Goal: Book appointment/travel/reservation

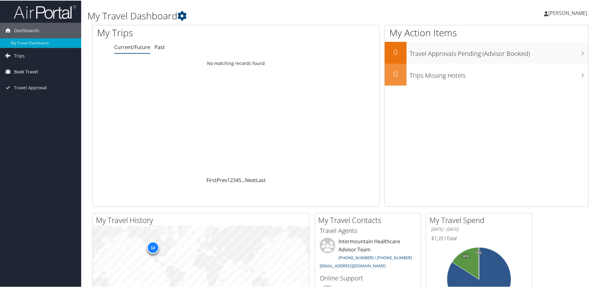
click at [31, 72] on span "Book Travel" at bounding box center [26, 71] width 24 height 16
click at [31, 101] on link "Book/Manage Online Trips" at bounding box center [40, 102] width 81 height 9
click at [31, 82] on link "Agent Booking Request" at bounding box center [40, 83] width 81 height 9
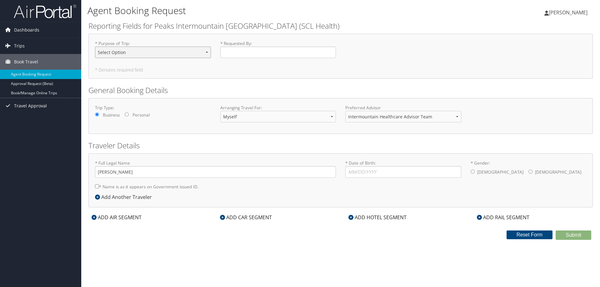
click at [207, 52] on select "Select Option 3rd Party Reimbursable Business CME Conf or Education Groups Pers…" at bounding box center [153, 53] width 116 height 12
select select "Business"
click at [95, 47] on select "Select Option 3rd Party Reimbursable Business CME Conf or Education Groups Pers…" at bounding box center [153, 53] width 116 height 12
click at [245, 52] on input "* Requested By : Required" at bounding box center [278, 53] width 116 height 12
type input "[PERSON_NAME]"
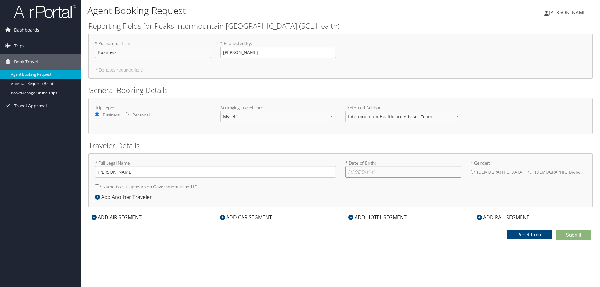
click at [381, 170] on input "* Date of Birth: Invalid Date" at bounding box center [403, 172] width 116 height 12
type input "[DATE]"
click at [473, 172] on input "* Gender: [DEMOGRAPHIC_DATA] [DEMOGRAPHIC_DATA]" at bounding box center [473, 172] width 4 height 4
radio input "true"
click at [94, 218] on icon at bounding box center [94, 217] width 5 height 5
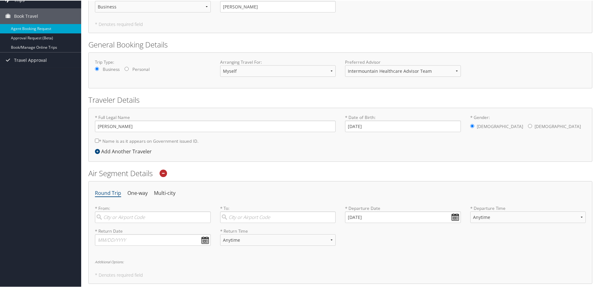
scroll to position [94, 0]
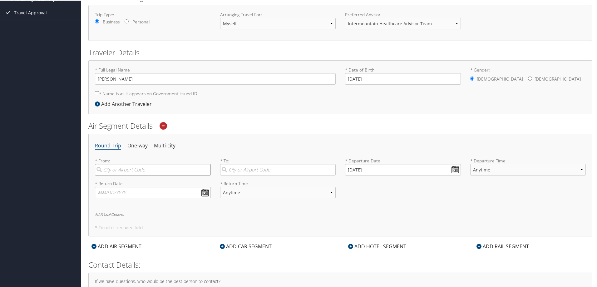
click at [157, 170] on input "search" at bounding box center [153, 169] width 116 height 12
click at [155, 183] on div "[PERSON_NAME] (BIL MT)" at bounding box center [153, 182] width 107 height 8
click at [155, 175] on input "[PERSON_NAME]" at bounding box center [153, 169] width 116 height 12
type input "[PERSON_NAME] (BIL MT)"
click at [260, 167] on input "search" at bounding box center [278, 169] width 116 height 12
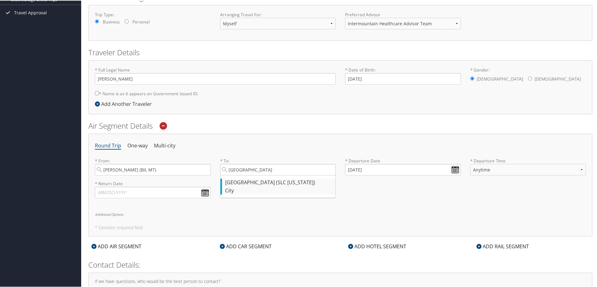
click at [251, 185] on div "[GEOGRAPHIC_DATA] (SLC [US_STATE])" at bounding box center [278, 182] width 107 height 8
click at [251, 175] on input "[GEOGRAPHIC_DATA]" at bounding box center [278, 169] width 116 height 12
type input "[GEOGRAPHIC_DATA] (SLC [US_STATE])"
click at [384, 168] on input "[DATE]" at bounding box center [403, 169] width 116 height 12
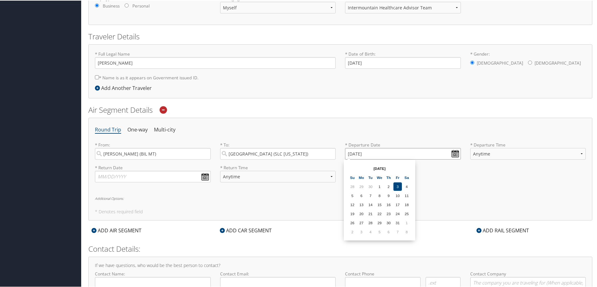
scroll to position [125, 0]
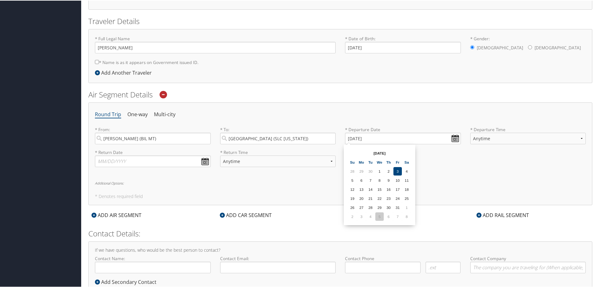
click at [377, 216] on td "5" at bounding box center [380, 216] width 8 height 8
type input "[DATE]"
click at [453, 138] on input "[DATE]" at bounding box center [403, 138] width 116 height 12
click at [139, 112] on li "One-way" at bounding box center [137, 113] width 20 height 11
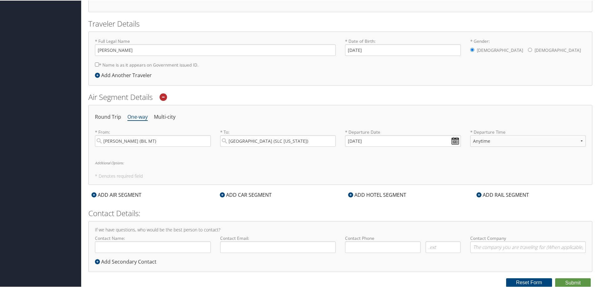
scroll to position [122, 0]
click at [452, 139] on input "[DATE]" at bounding box center [403, 141] width 116 height 12
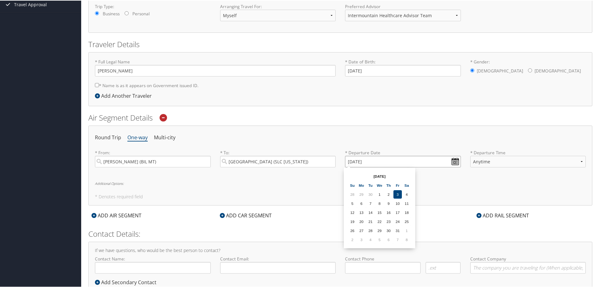
scroll to position [91, 0]
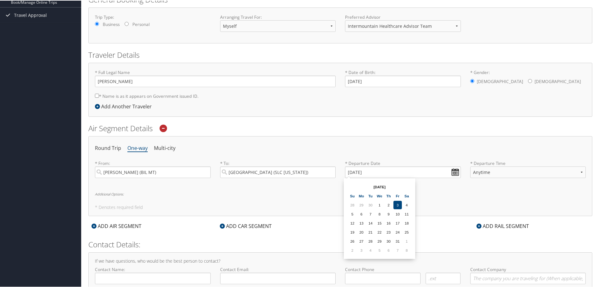
click at [413, 252] on div "From [DATE] To [DATE] [DATE] Su Mo Tu We Th Fr Sa 28 29 30 1 2 3 4 5 6 7 8 9 10…" at bounding box center [380, 218] width 72 height 81
click at [412, 255] on div "[DATE] Su Mo Tu We Th Fr Sa 28 29 30 1 2 3 4 5 6 7 8 9 10 11 12 13 14 15 16 17 …" at bounding box center [380, 218] width 67 height 76
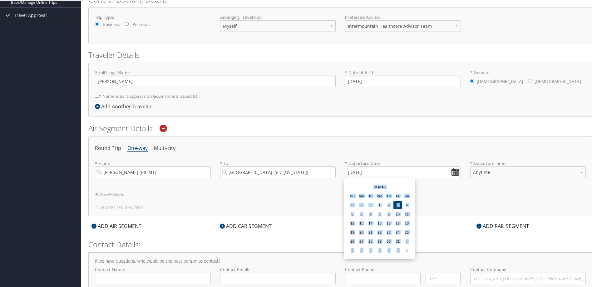
click at [412, 255] on div "[DATE] Su Mo Tu We Th Fr Sa 28 29 30 1 2 3 4 5 6 7 8 9 10 11 12 13 14 15 16 17 …" at bounding box center [380, 218] width 67 height 76
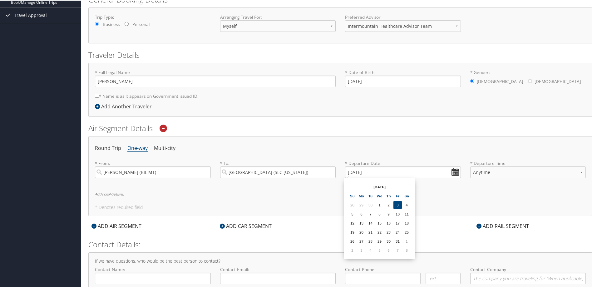
click at [412, 255] on div "[DATE] Su Mo Tu We Th Fr Sa 28 29 30 1 2 3 4 5 6 7 8 9 10 11 12 13 14 15 16 17 …" at bounding box center [380, 218] width 67 height 76
click at [378, 171] on input "[DATE]" at bounding box center [403, 172] width 116 height 12
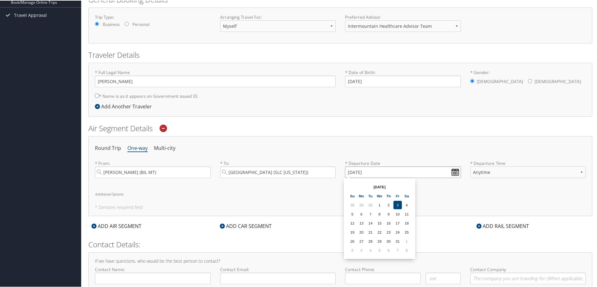
click at [355, 171] on input "[DATE]" at bounding box center [403, 172] width 116 height 12
click at [374, 172] on input "Invalid date" at bounding box center [403, 172] width 116 height 12
drag, startPoint x: 378, startPoint y: 170, endPoint x: 344, endPoint y: 171, distance: 33.4
click at [345, 171] on input "Invalid date" at bounding box center [403, 172] width 116 height 12
type input "Invalid date"
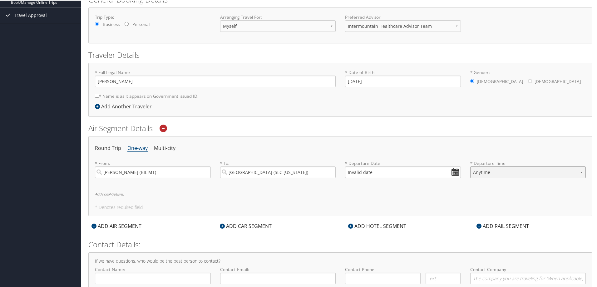
click at [491, 171] on select "Anytime Early Morning (5AM-7AM) Morning (7AM-12PM) Afternoon (12PM-5PM) Evening…" at bounding box center [529, 172] width 116 height 12
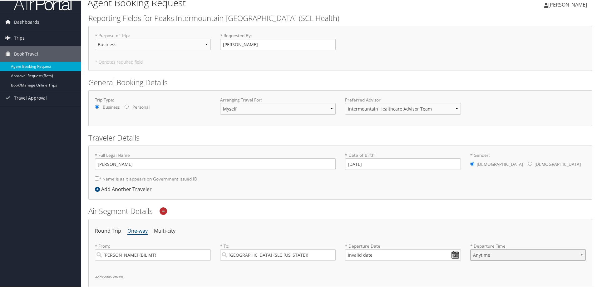
scroll to position [0, 0]
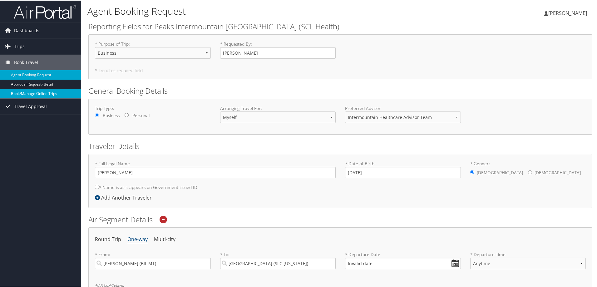
click at [36, 92] on link "Book/Manage Online Trips" at bounding box center [40, 92] width 81 height 9
